Goal: Find specific page/section: Find specific page/section

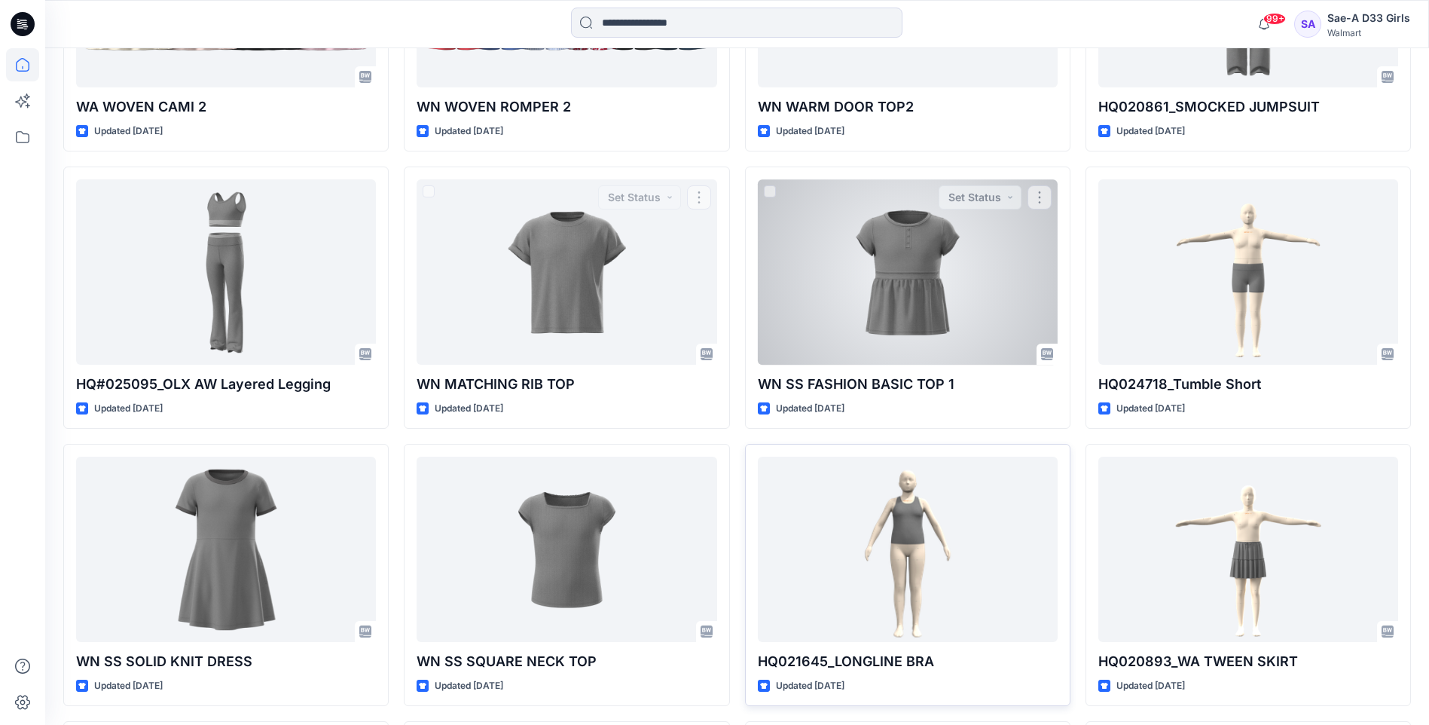
scroll to position [4067, 0]
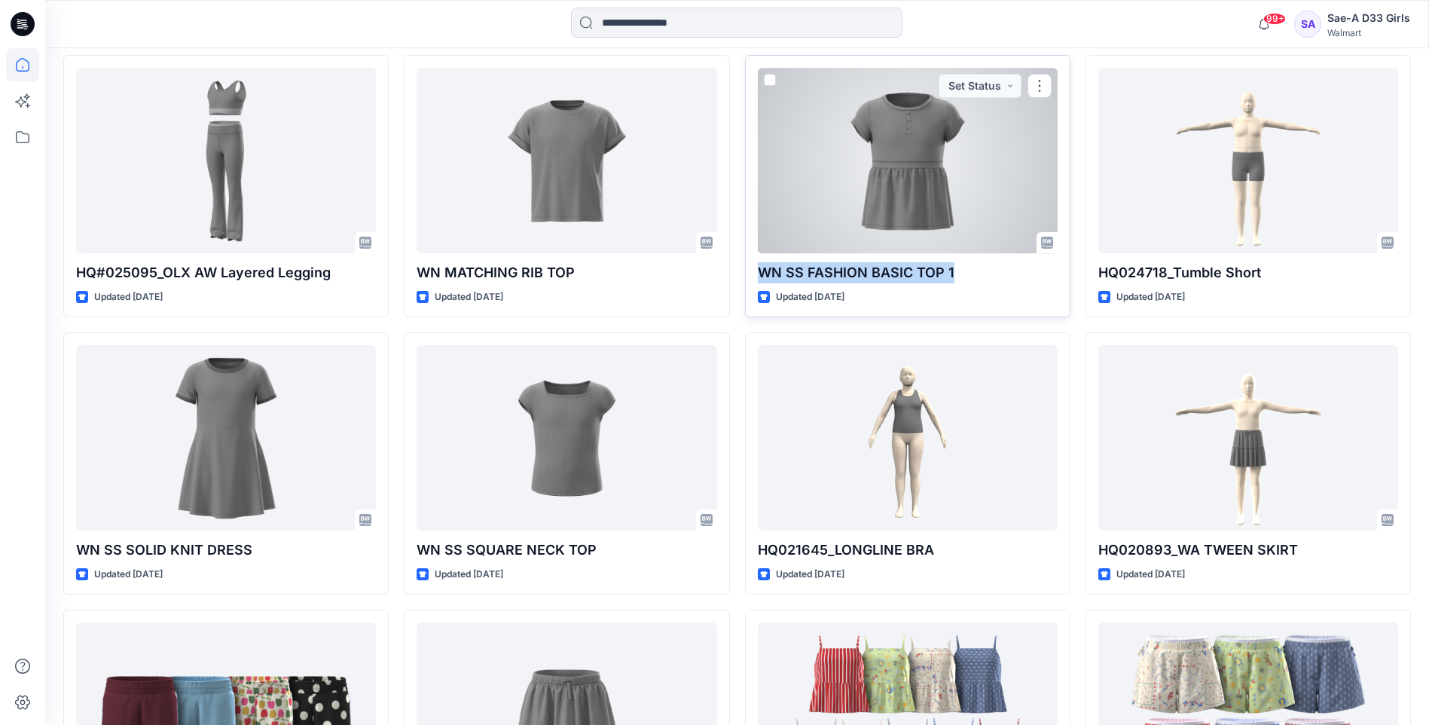
drag, startPoint x: 982, startPoint y: 276, endPoint x: 746, endPoint y: 271, distance: 236.6
click at [746, 271] on div "WN SS FASHION BASIC TOP 1 Updated [DATE] Set Status" at bounding box center [907, 186] width 325 height 262
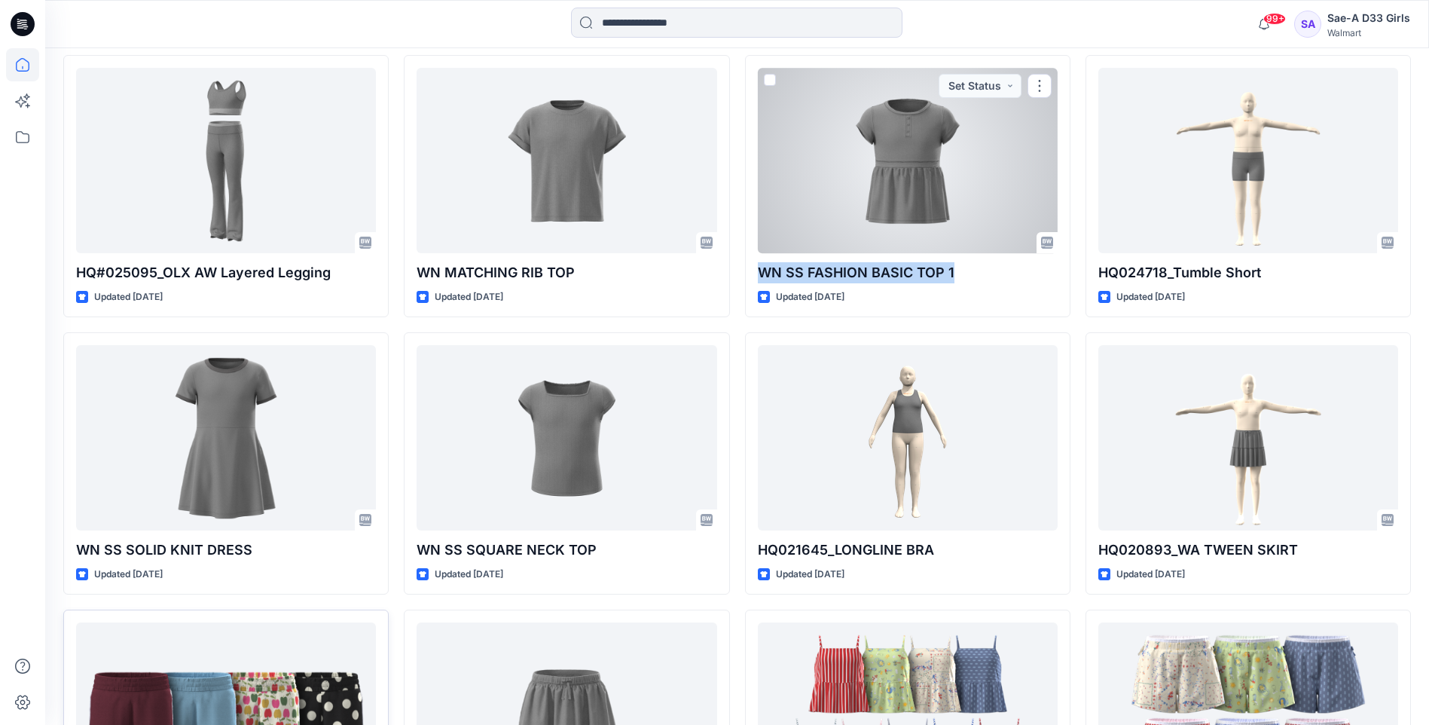
copy p "WN SS FASHION BASIC TOP 1"
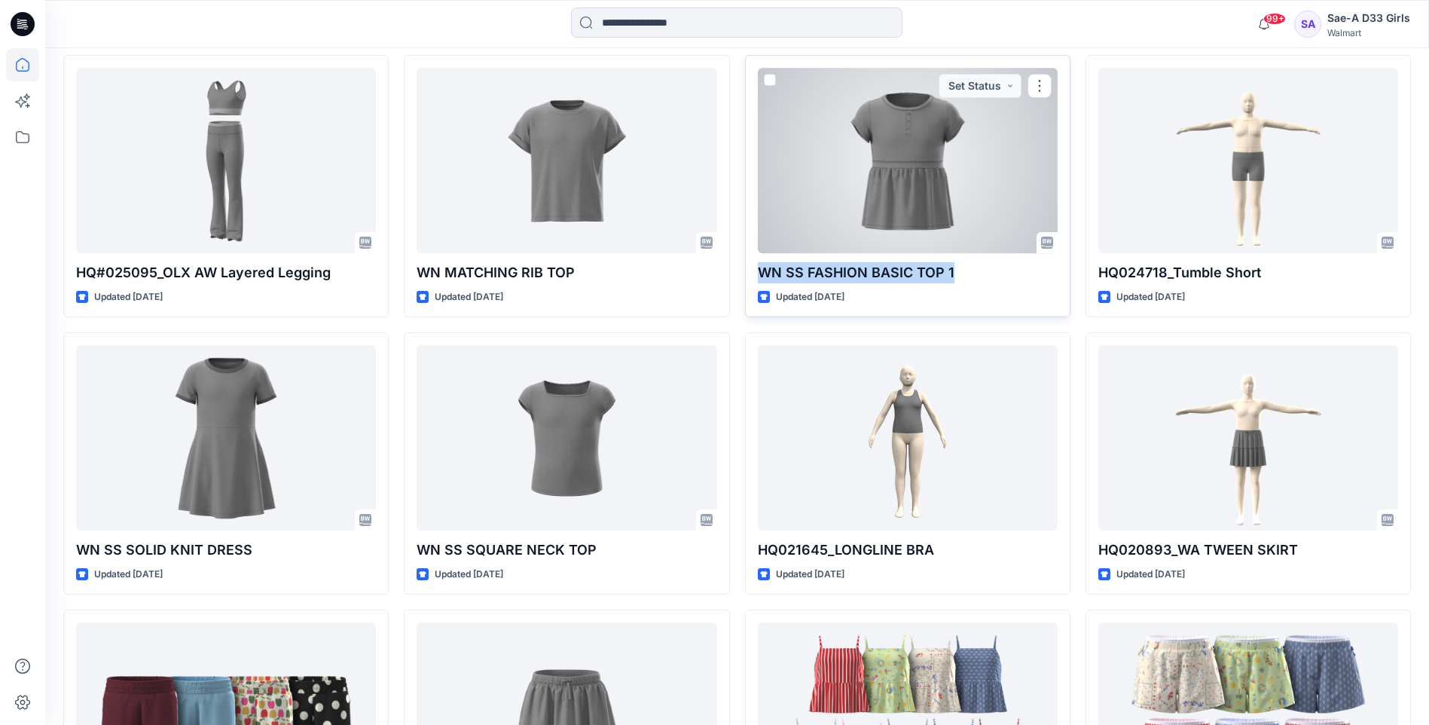
click at [756, 270] on div "WN SS FASHION BASIC TOP 1 Updated [DATE] Set Status" at bounding box center [907, 186] width 325 height 262
drag, startPoint x: 758, startPoint y: 273, endPoint x: 954, endPoint y: 274, distance: 196.6
click at [954, 274] on p "WN SS FASHION BASIC TOP 1" at bounding box center [908, 272] width 300 height 21
copy p "WN SS FASHION BASIC TOP 1"
click at [1012, 316] on div "WN SS FASHION BASIC TOP 1 Updated [DATE] Set Status" at bounding box center [907, 186] width 325 height 262
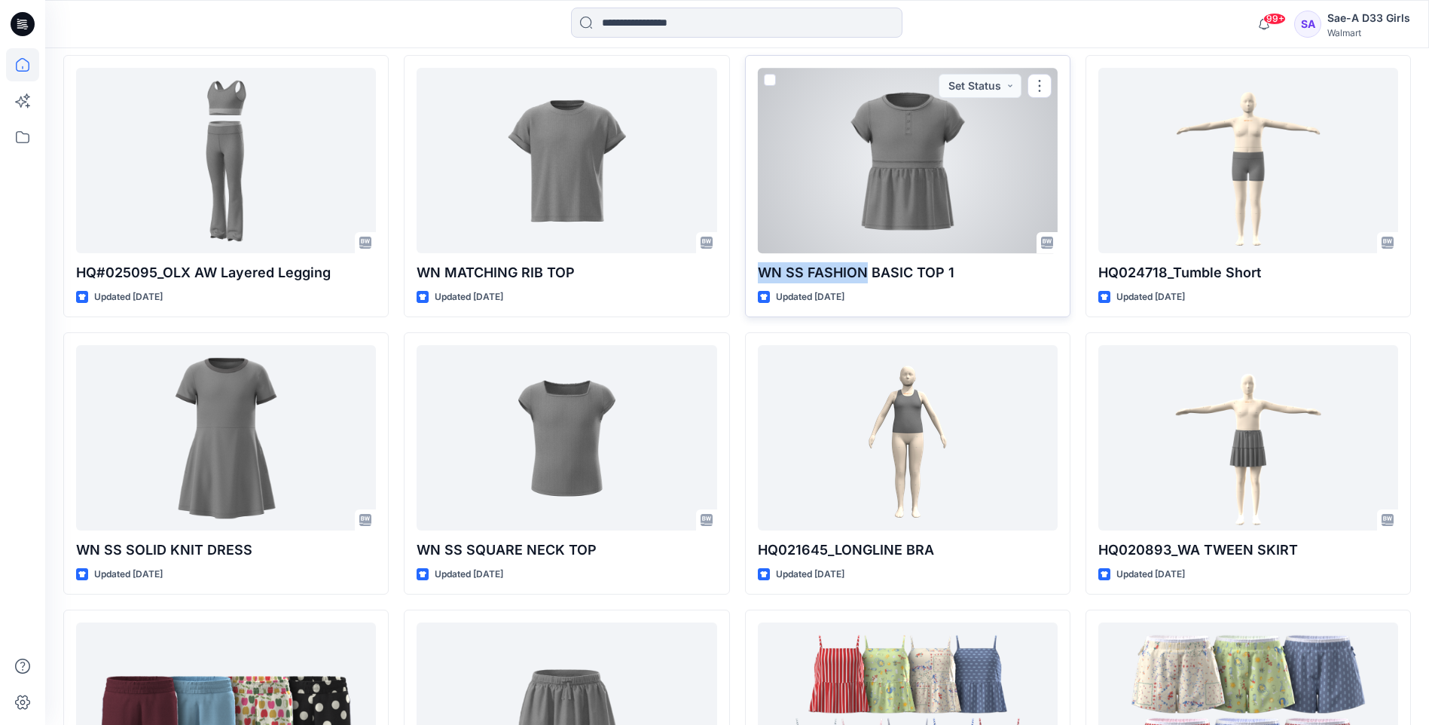
drag, startPoint x: 754, startPoint y: 271, endPoint x: 868, endPoint y: 269, distance: 113.8
click at [868, 268] on div "WN SS FASHION BASIC TOP 1 Updated [DATE] Set Status" at bounding box center [907, 186] width 325 height 262
copy p "WN SS FASHION"
click at [751, 273] on div "WN SS FASHION BASIC TOP 1 Updated [DATE] Set Status" at bounding box center [907, 186] width 325 height 262
drag, startPoint x: 750, startPoint y: 268, endPoint x: 909, endPoint y: 268, distance: 158.9
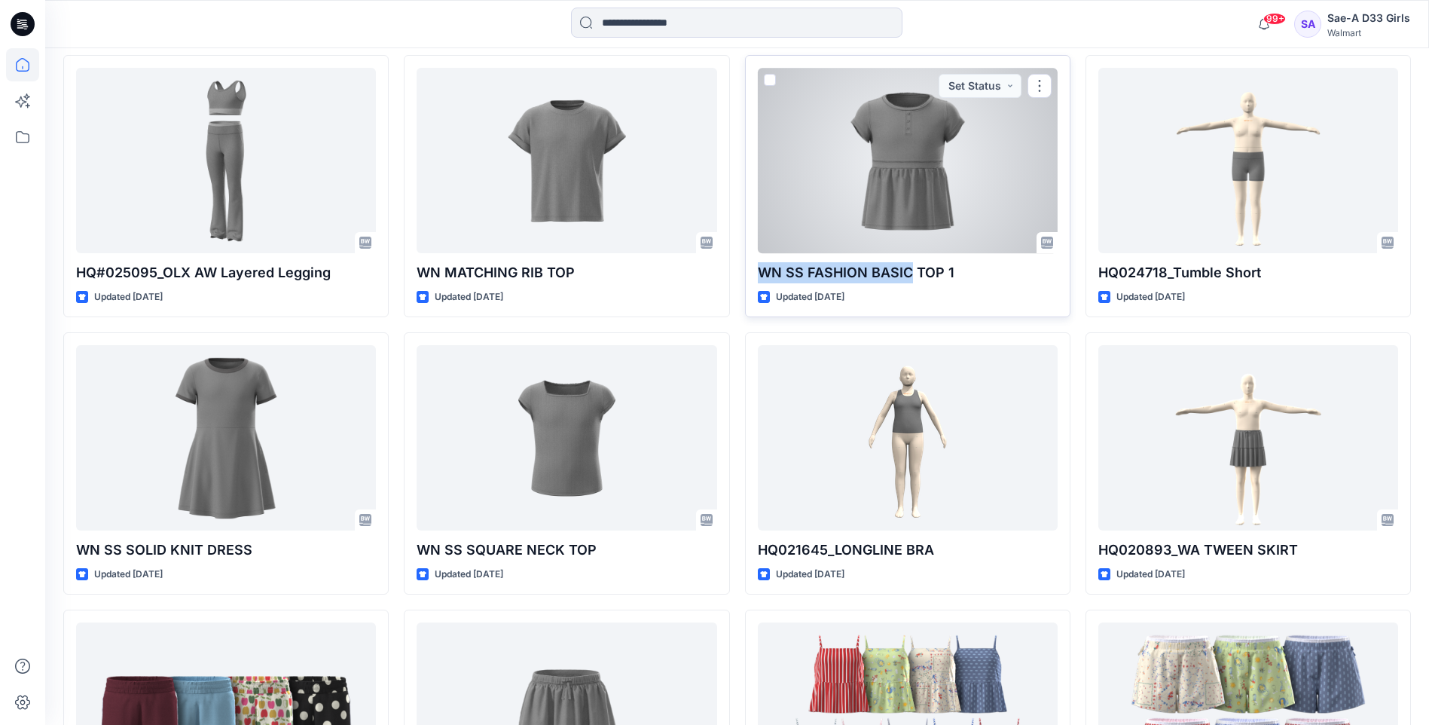
click at [909, 268] on div "WN SS FASHION BASIC TOP 1 Updated [DATE] Set Status" at bounding box center [907, 186] width 325 height 262
copy p "WN SS FASHION BASIC"
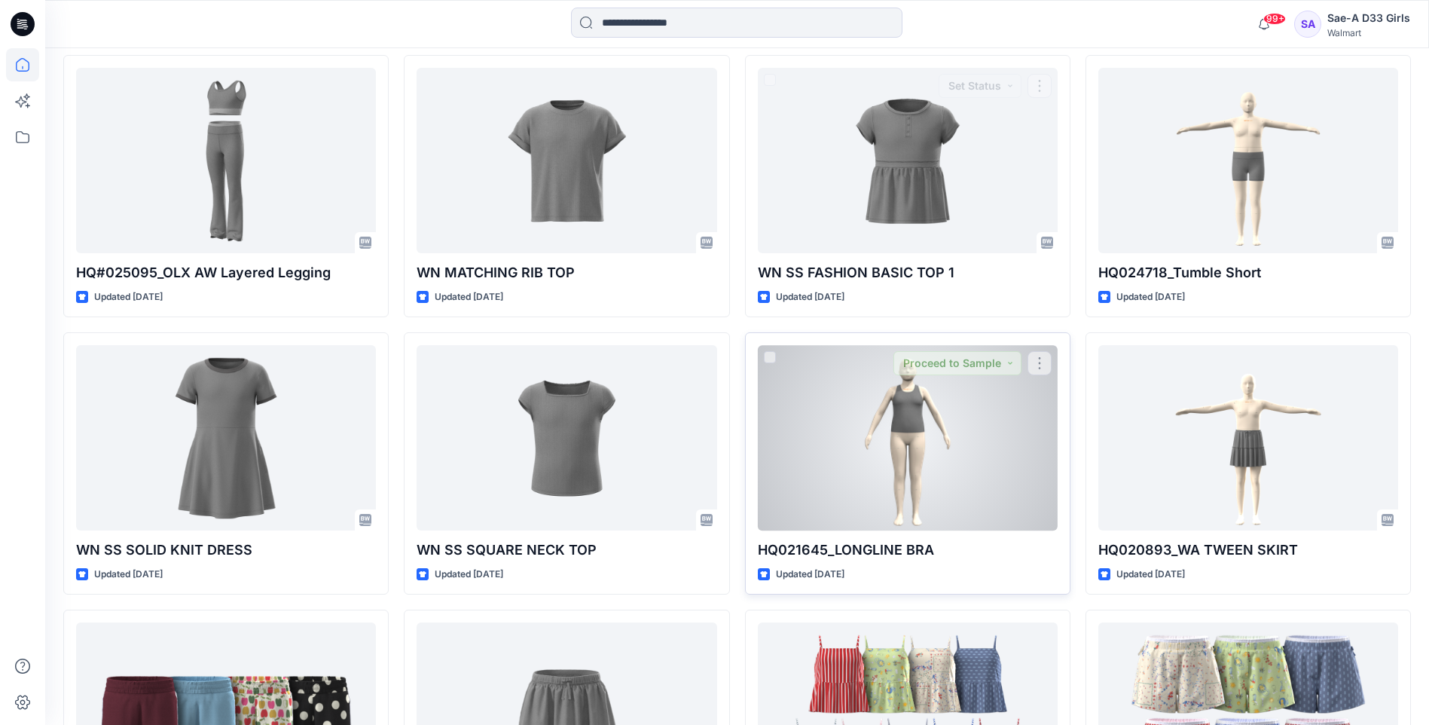
click at [987, 344] on div "HQ021645_LONGLINE BRA Updated [DATE] Proceed to Sample" at bounding box center [907, 463] width 325 height 262
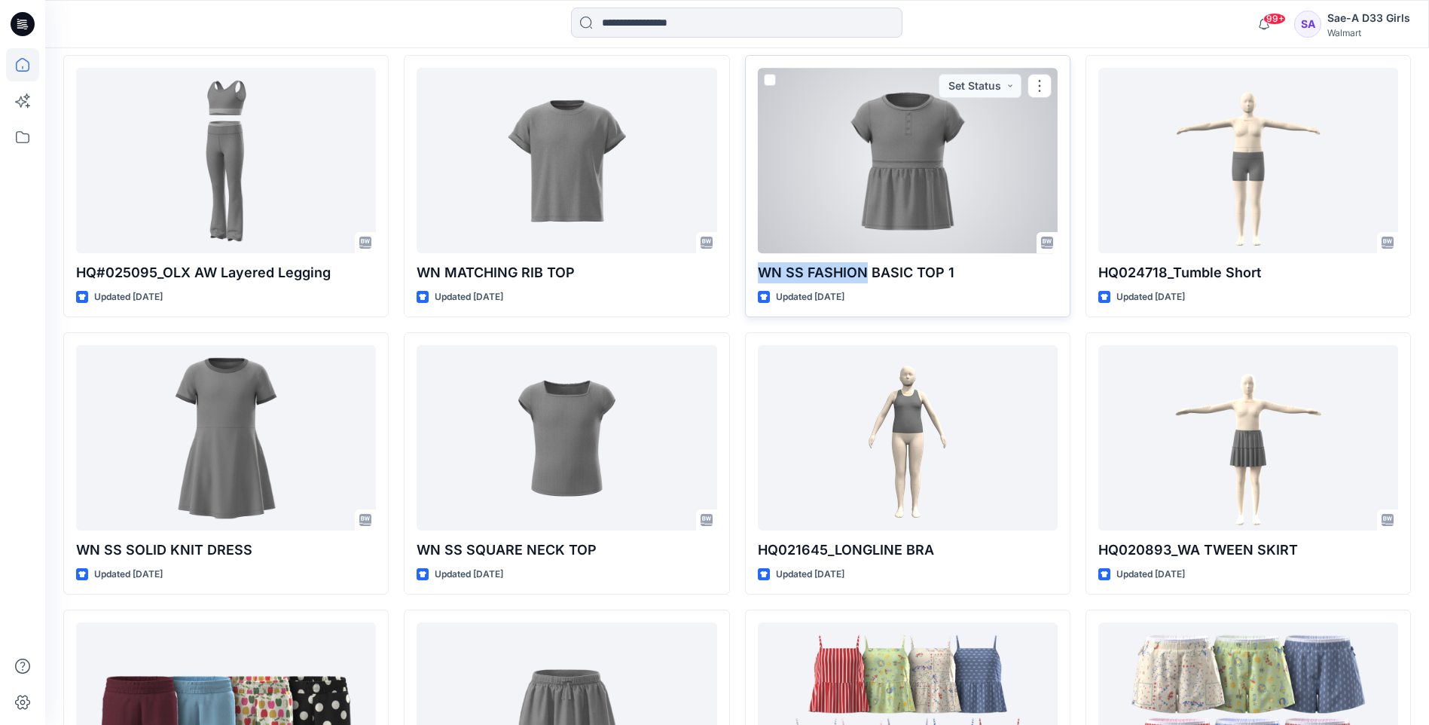
drag, startPoint x: 816, startPoint y: 272, endPoint x: 866, endPoint y: 272, distance: 49.7
click at [866, 272] on p "WN SS FASHION BASIC TOP 1" at bounding box center [908, 272] width 300 height 21
copy p "WN SS FASHION"
click at [942, 151] on div at bounding box center [908, 160] width 300 height 185
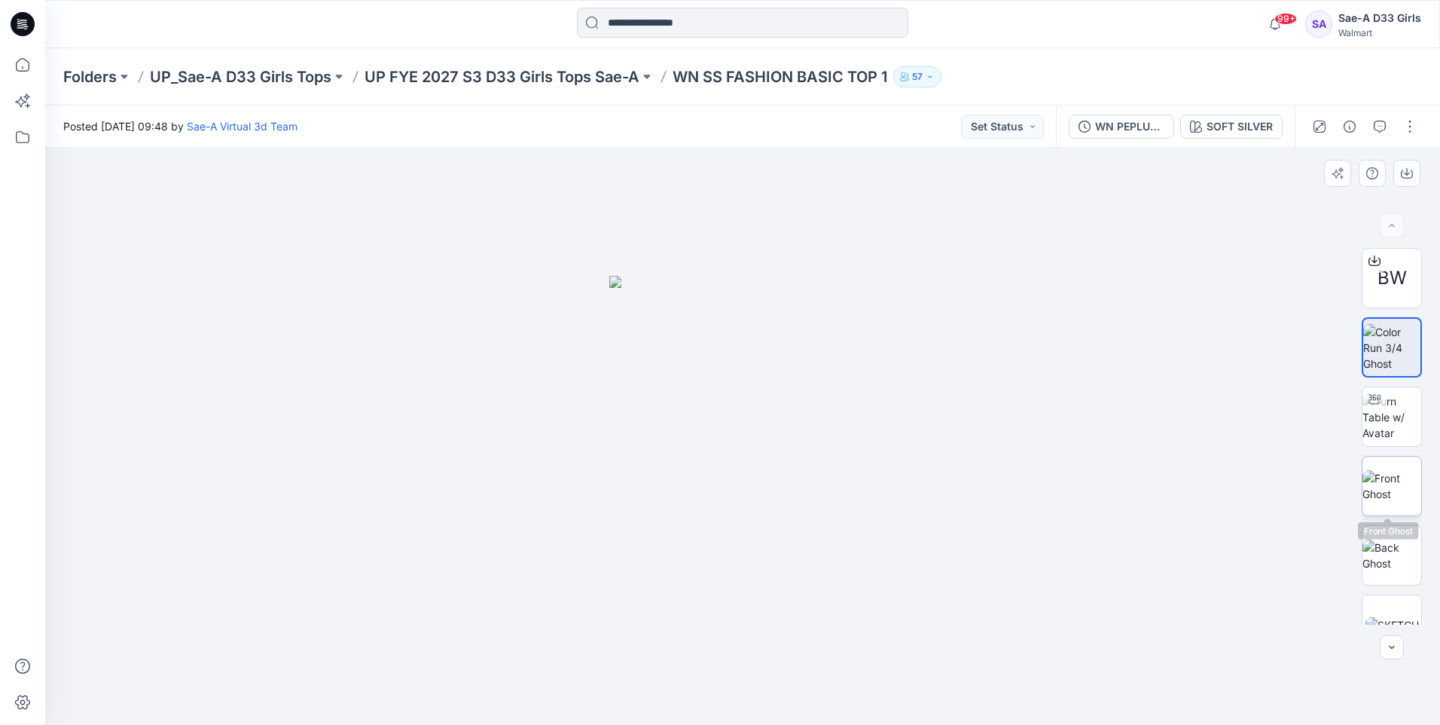
click at [1380, 471] on img at bounding box center [1392, 486] width 59 height 32
